Goal: Navigation & Orientation: Find specific page/section

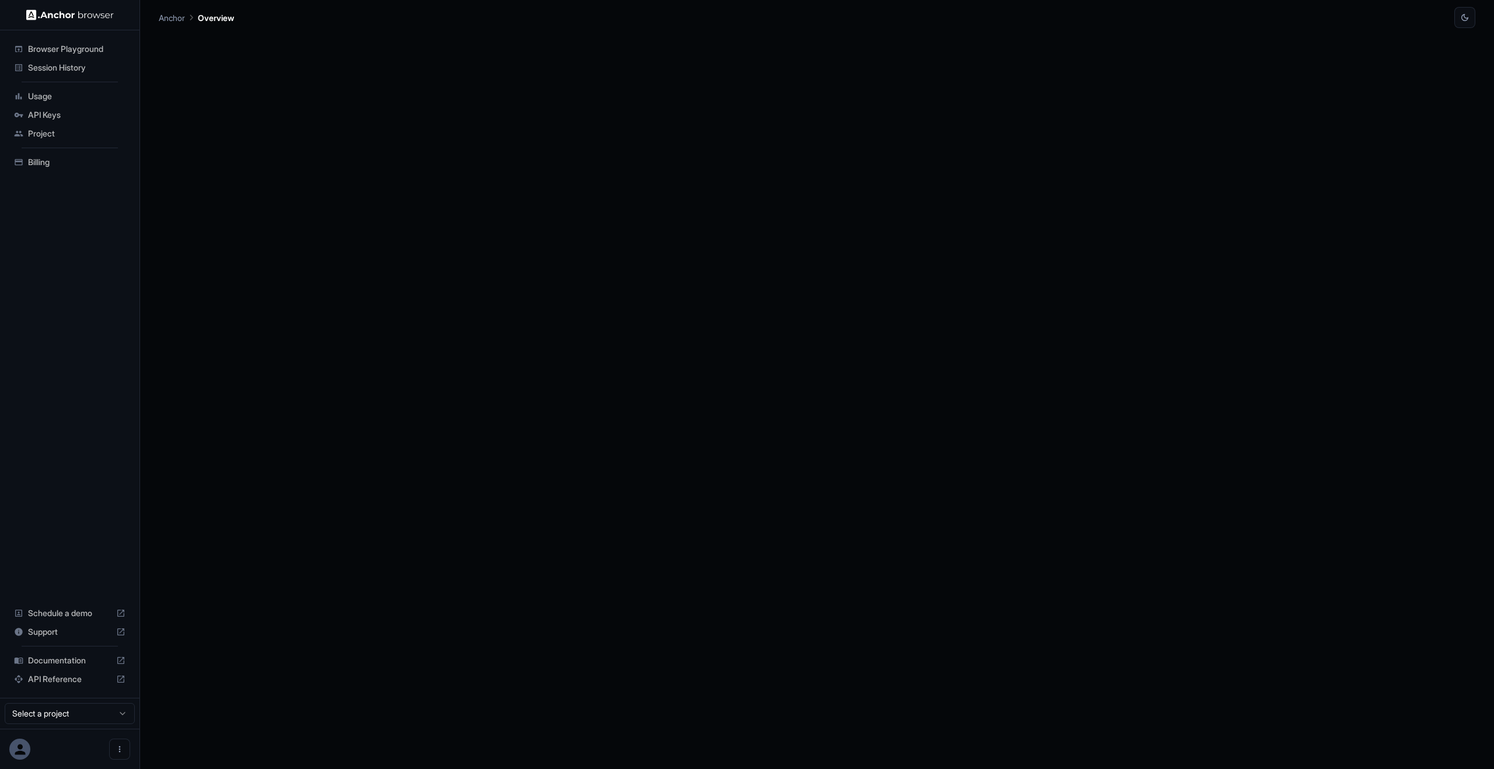
click at [64, 104] on div "Usage" at bounding box center [69, 96] width 121 height 19
click at [72, 75] on div "Session History" at bounding box center [69, 67] width 121 height 19
